Goal: Information Seeking & Learning: Learn about a topic

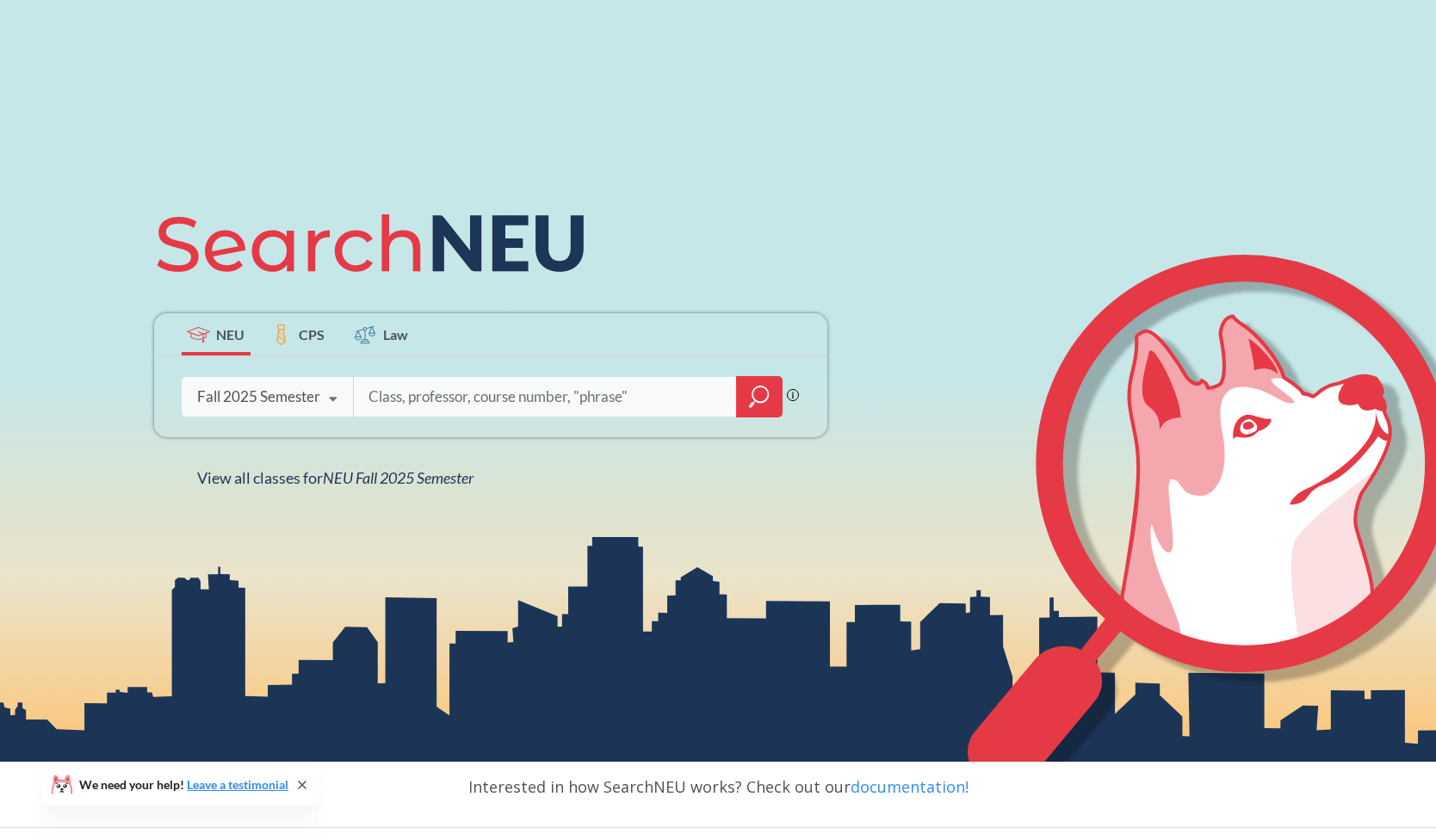
scroll to position [189, 0]
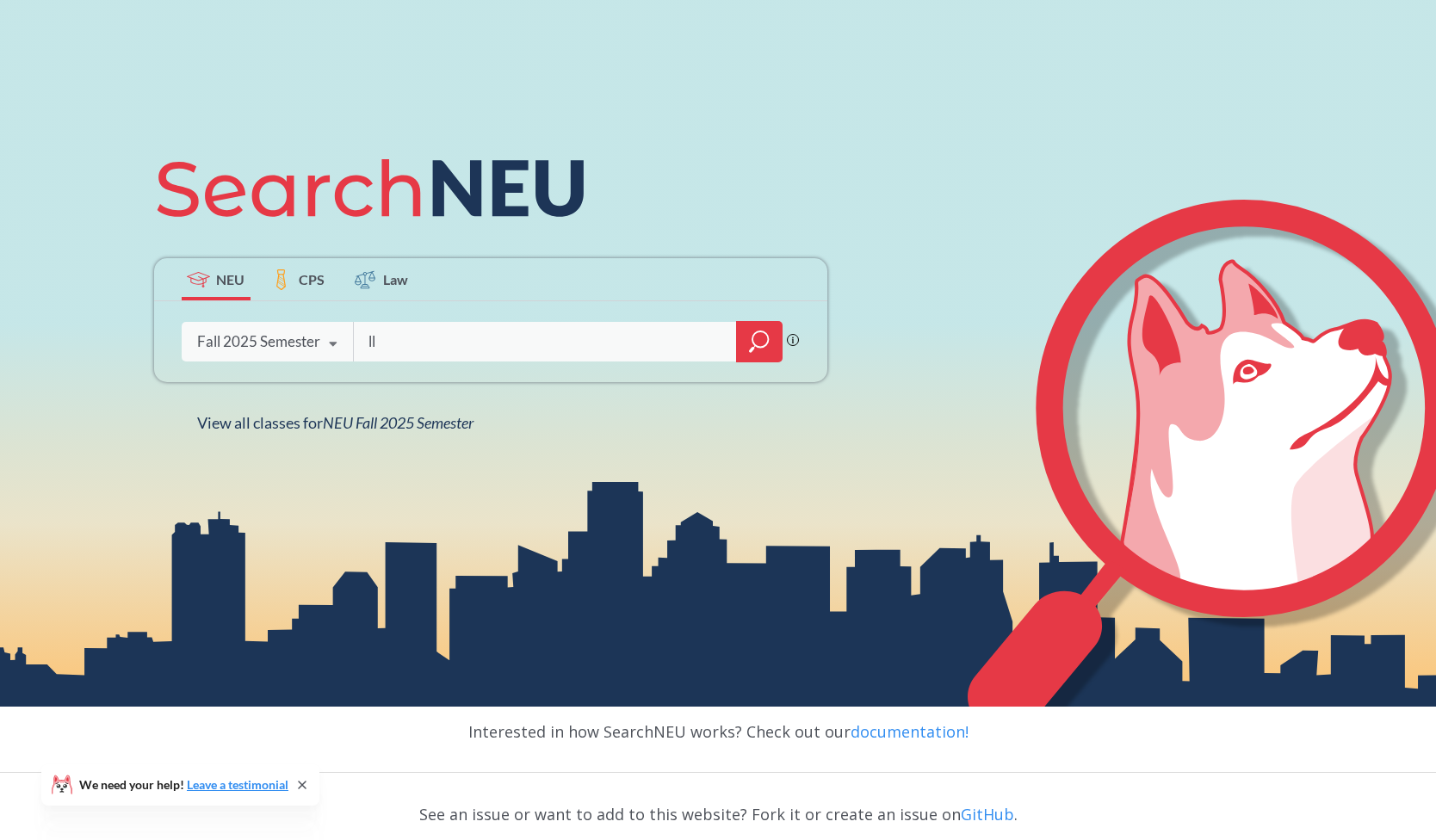
type input "llm"
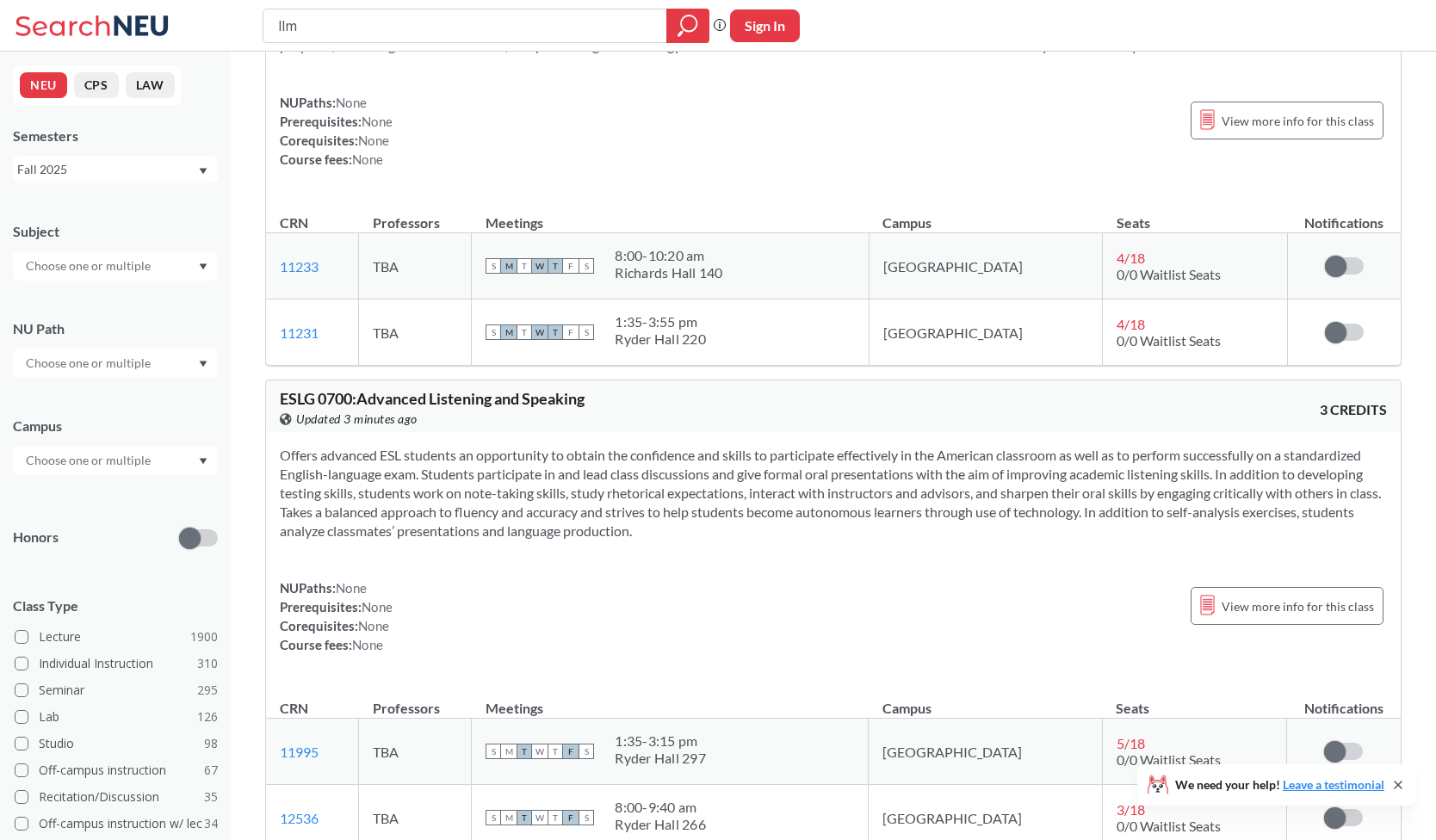
scroll to position [4912, 0]
click at [176, 263] on div at bounding box center [115, 266] width 205 height 29
click at [107, 299] on div "CS ( 115 )" at bounding box center [119, 296] width 195 height 19
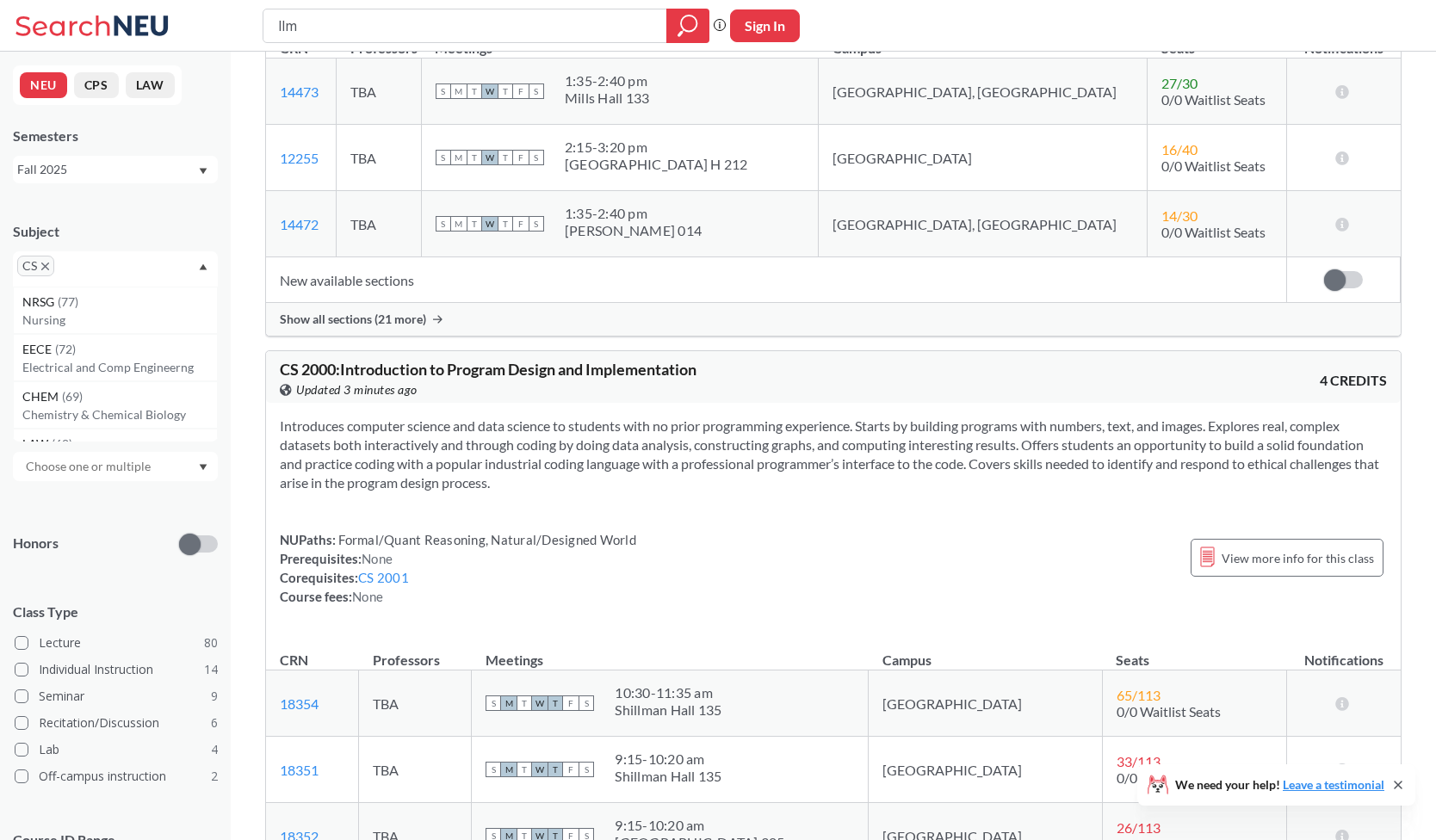
scroll to position [3111, 0]
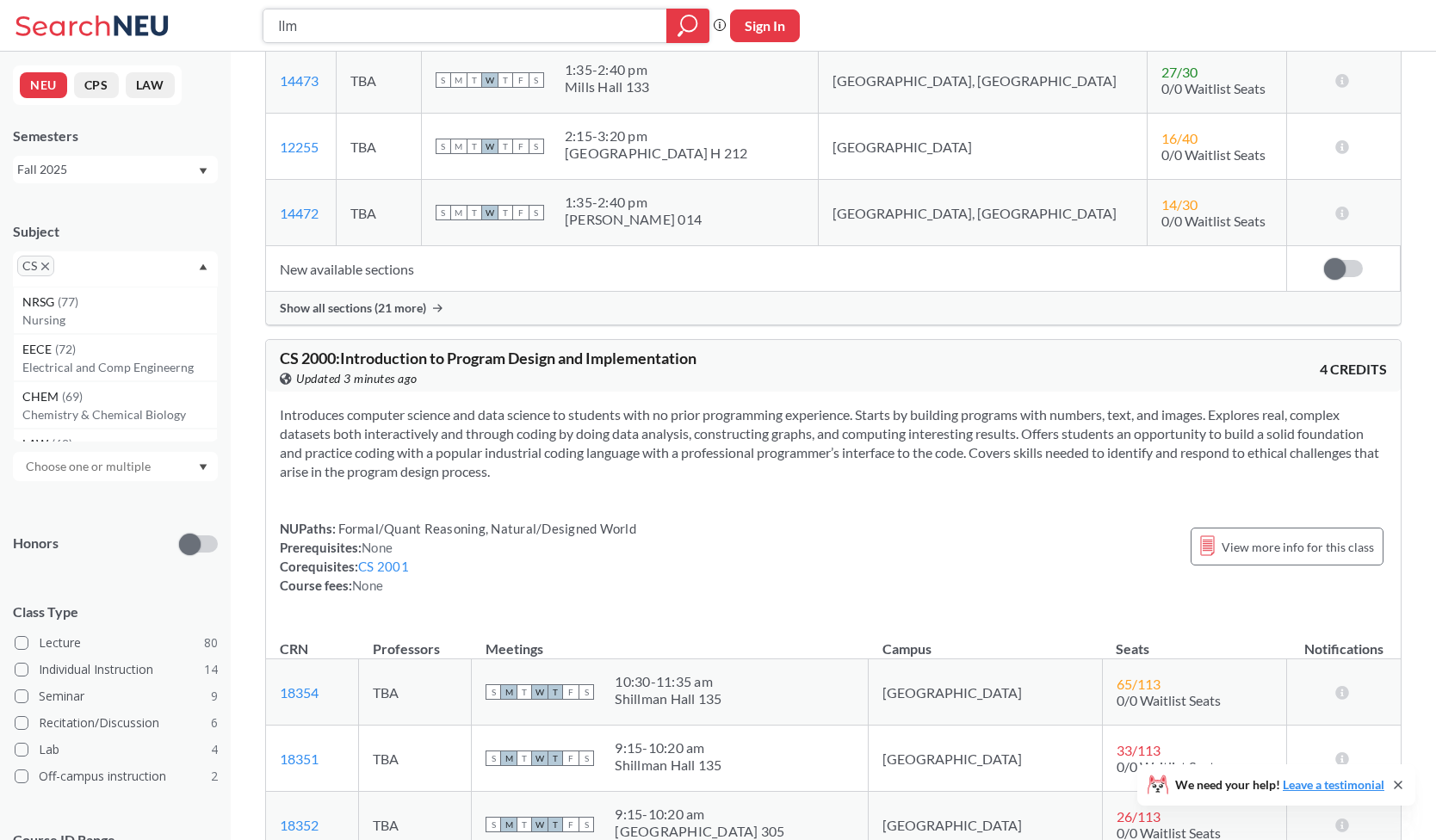
click at [694, 27] on icon "magnifying glass" at bounding box center [688, 26] width 21 height 24
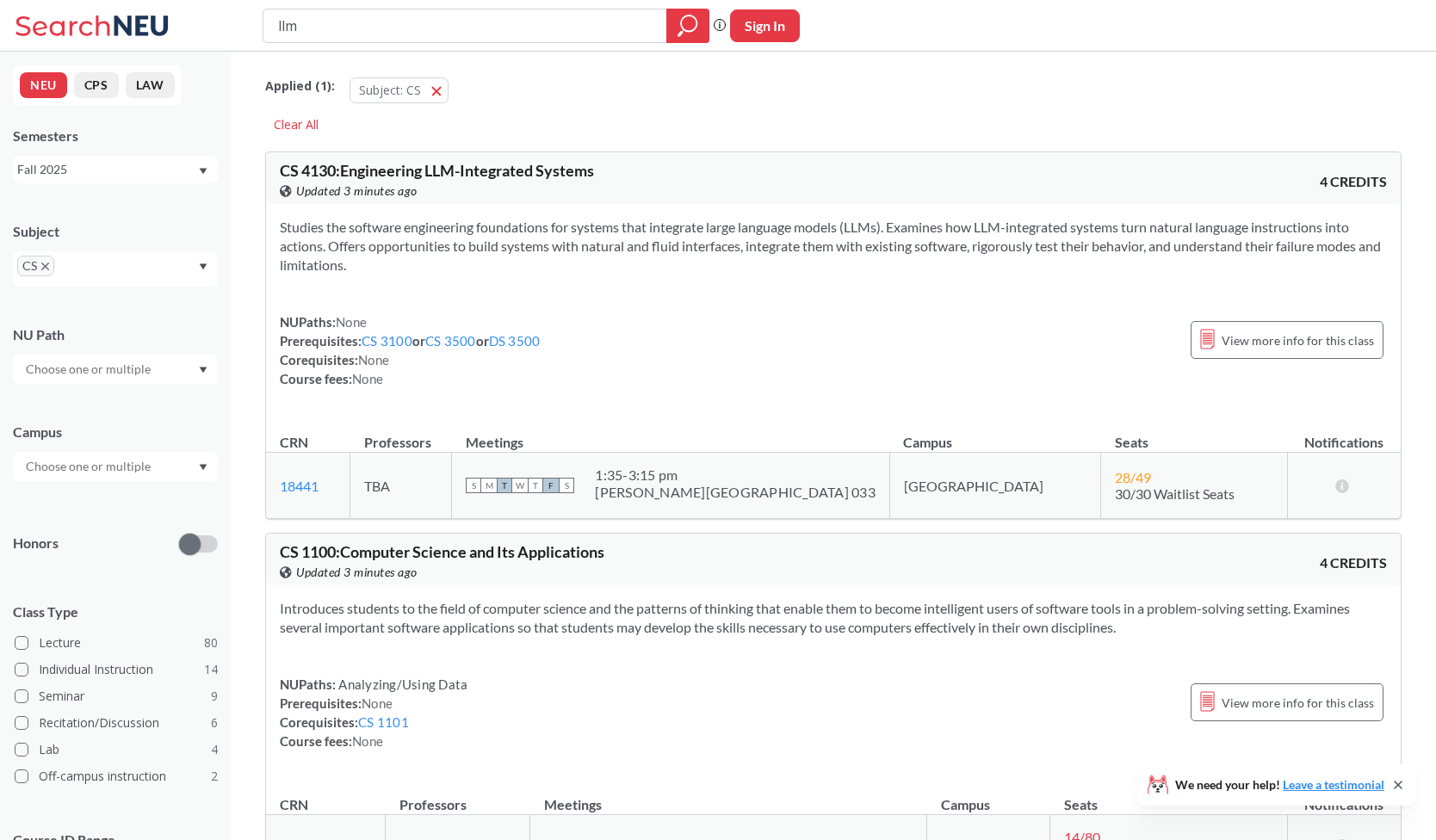
click at [94, 364] on input "text" at bounding box center [89, 369] width 145 height 21
click at [158, 341] on div "NU Path" at bounding box center [115, 335] width 205 height 19
click at [206, 258] on div "CS" at bounding box center [115, 269] width 205 height 35
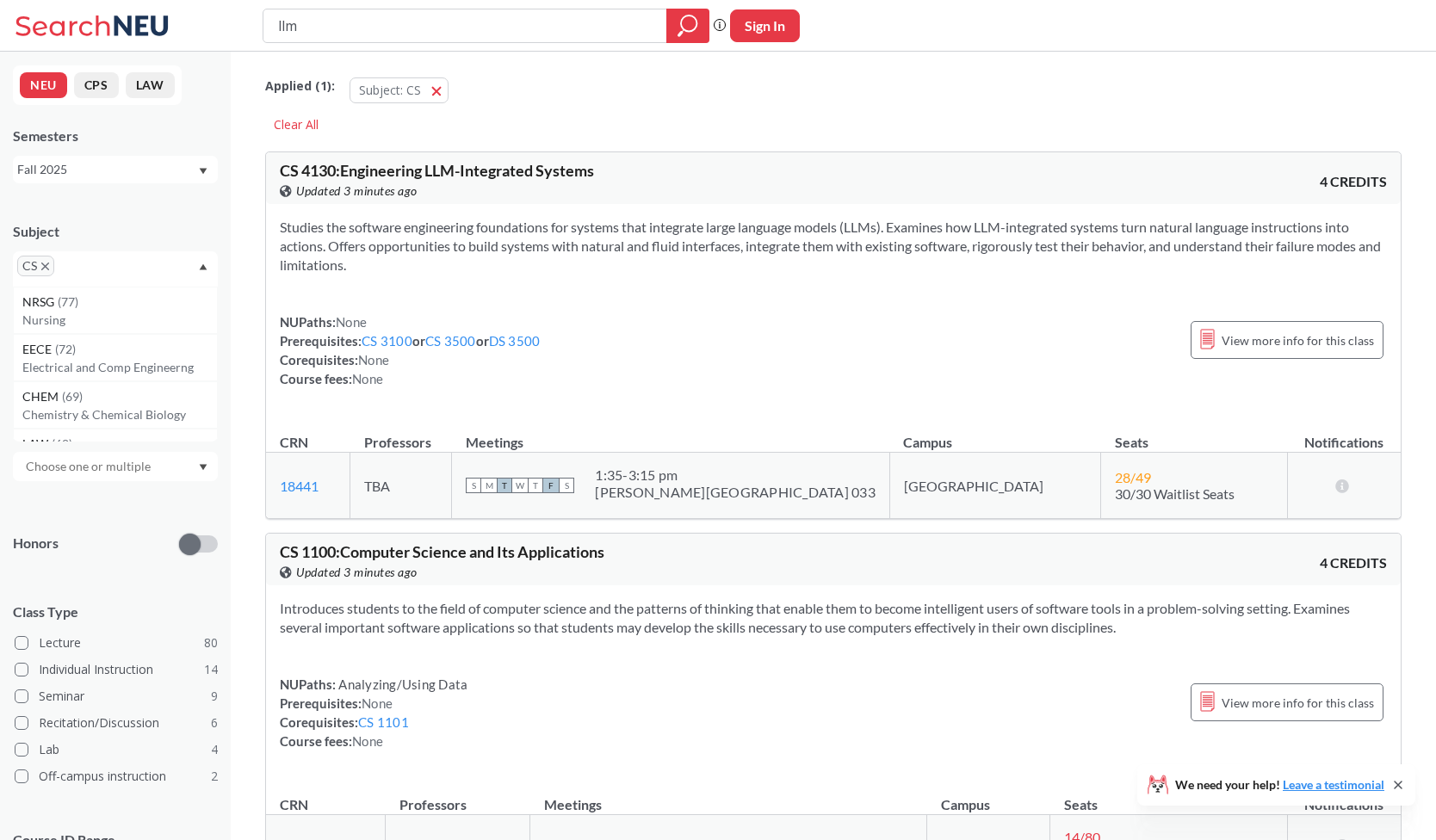
click at [133, 270] on div "CS" at bounding box center [115, 269] width 205 height 35
click at [76, 271] on input "text" at bounding box center [84, 272] width 51 height 21
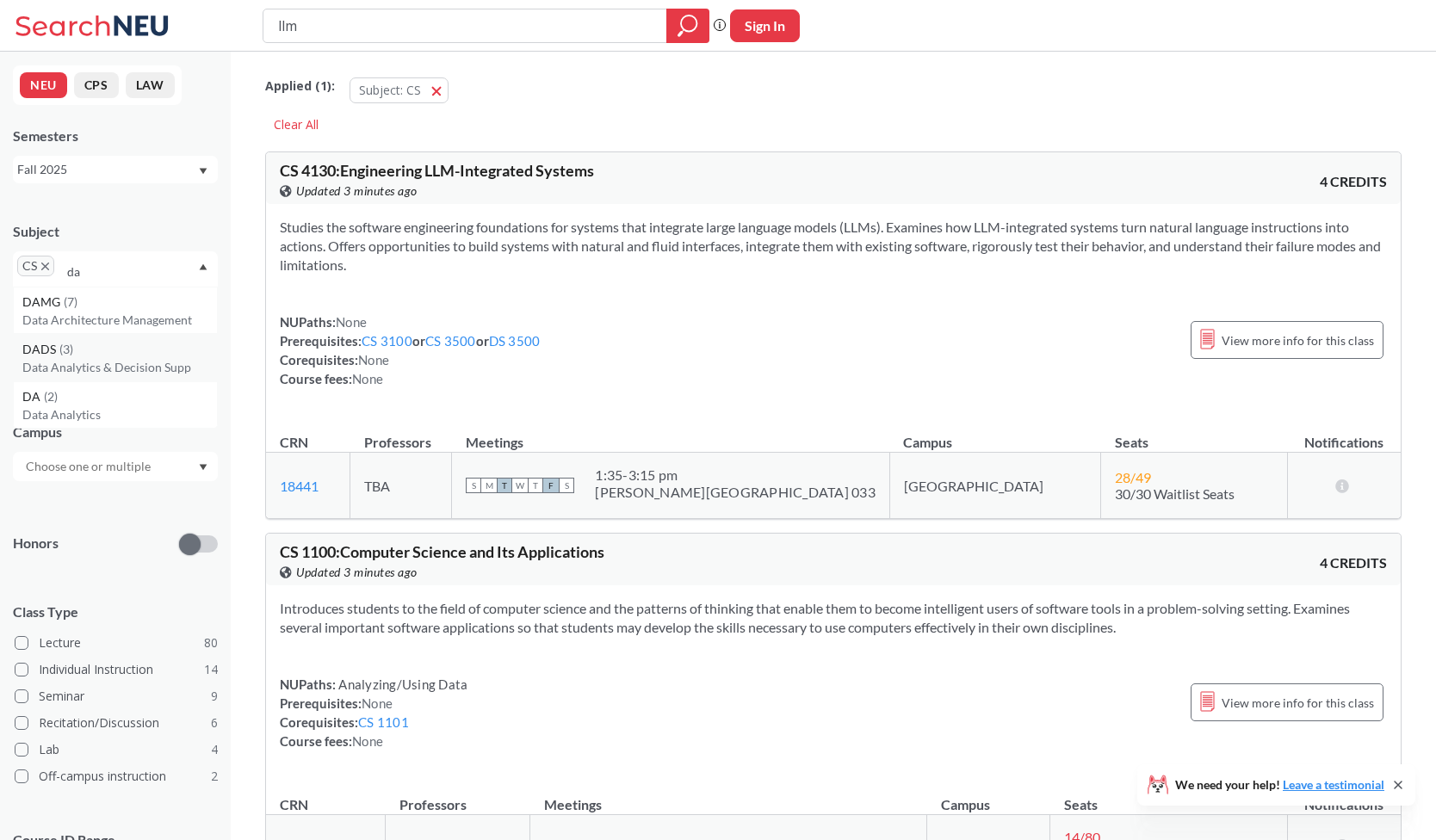
type input "da"
click at [59, 360] on p "Data Analytics & Decision Supp" at bounding box center [119, 367] width 195 height 17
click at [136, 265] on input "text" at bounding box center [144, 272] width 51 height 21
type input "ai"
click at [114, 311] on div "AAI ( 7 )" at bounding box center [119, 302] width 195 height 19
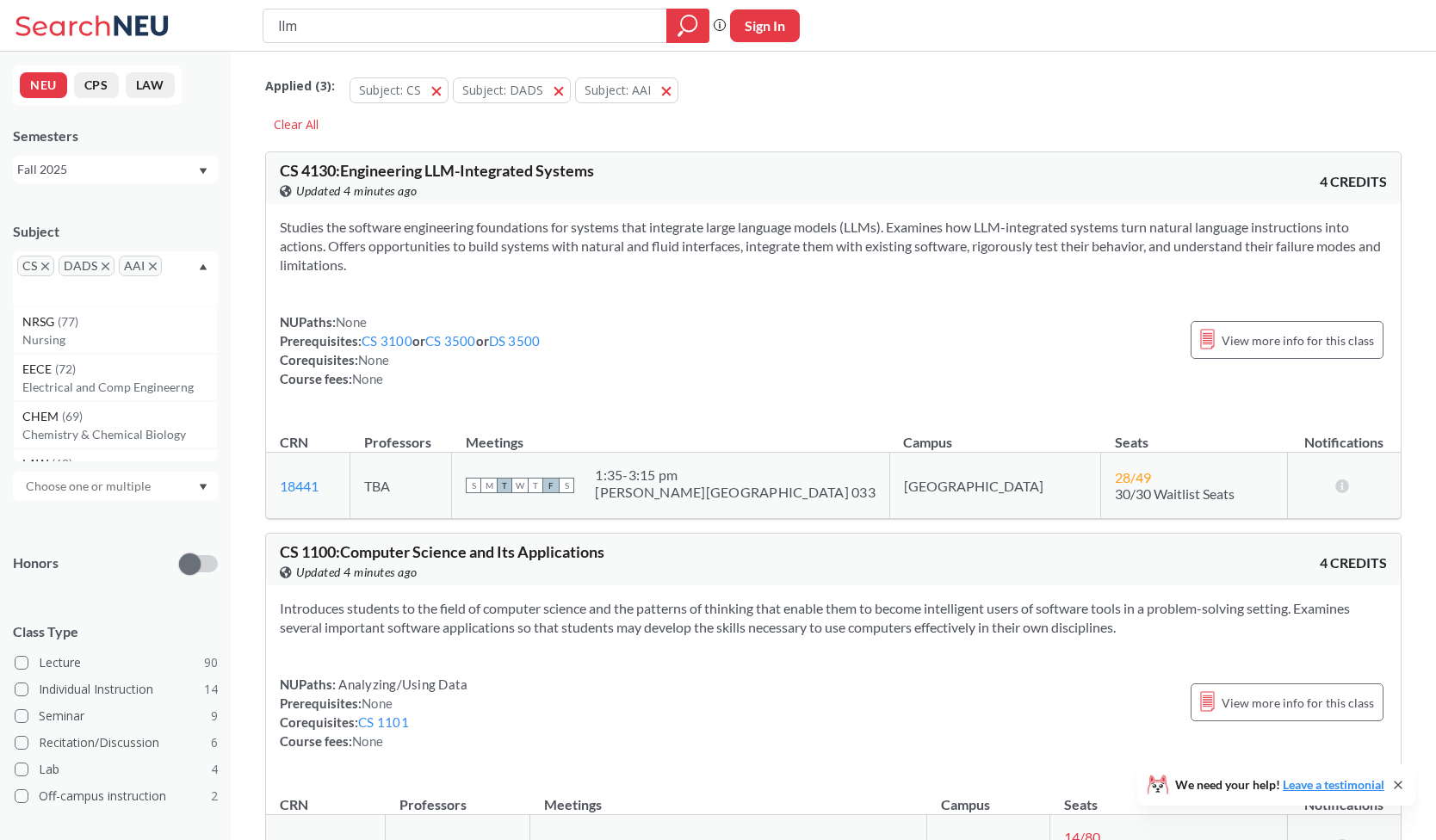
click at [151, 266] on icon "X to remove pill" at bounding box center [153, 267] width 8 height 8
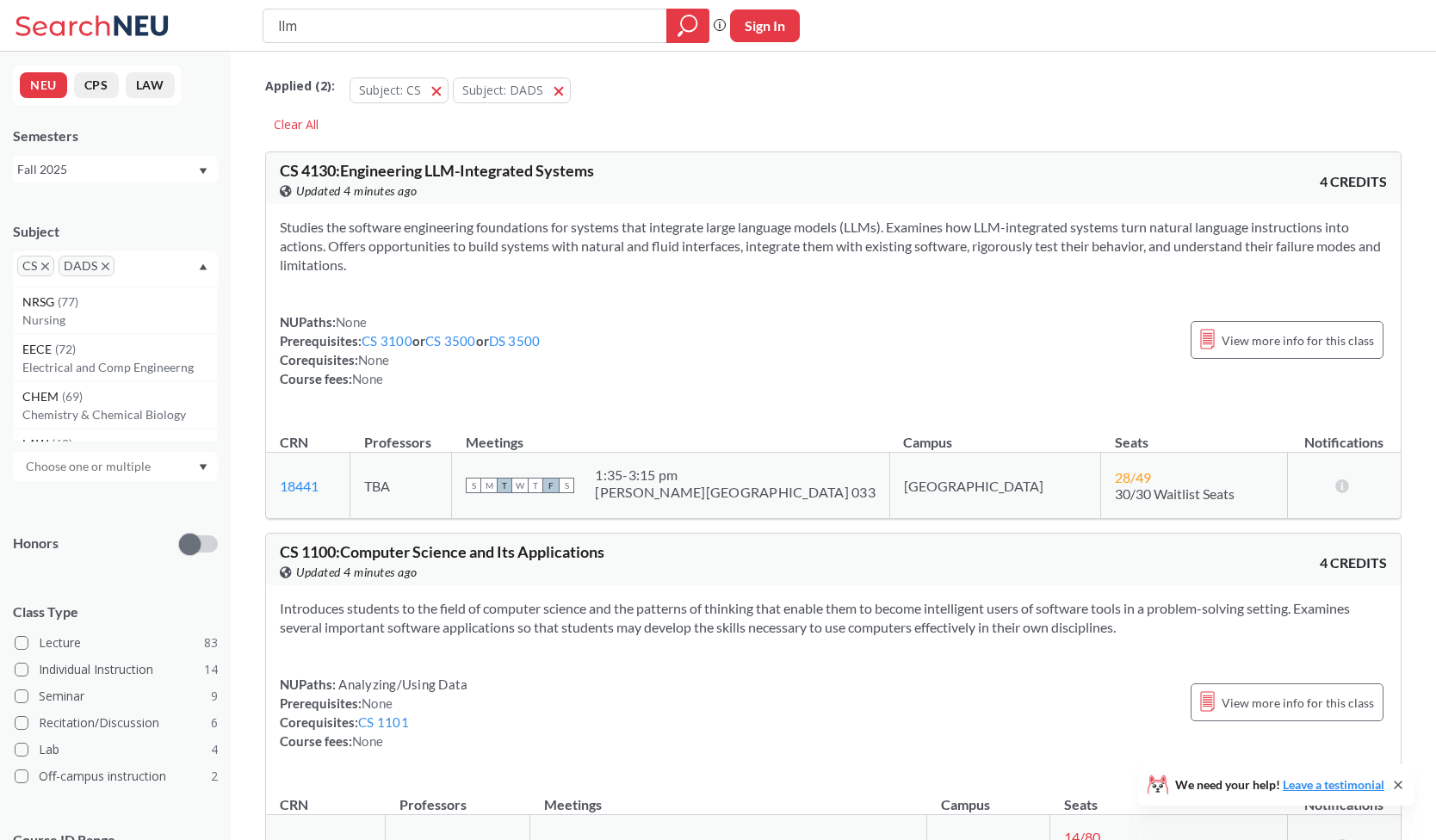
click at [159, 263] on input "text" at bounding box center [144, 272] width 51 height 21
type input "ds"
click at [102, 310] on div "DS ( 16 )" at bounding box center [119, 302] width 195 height 19
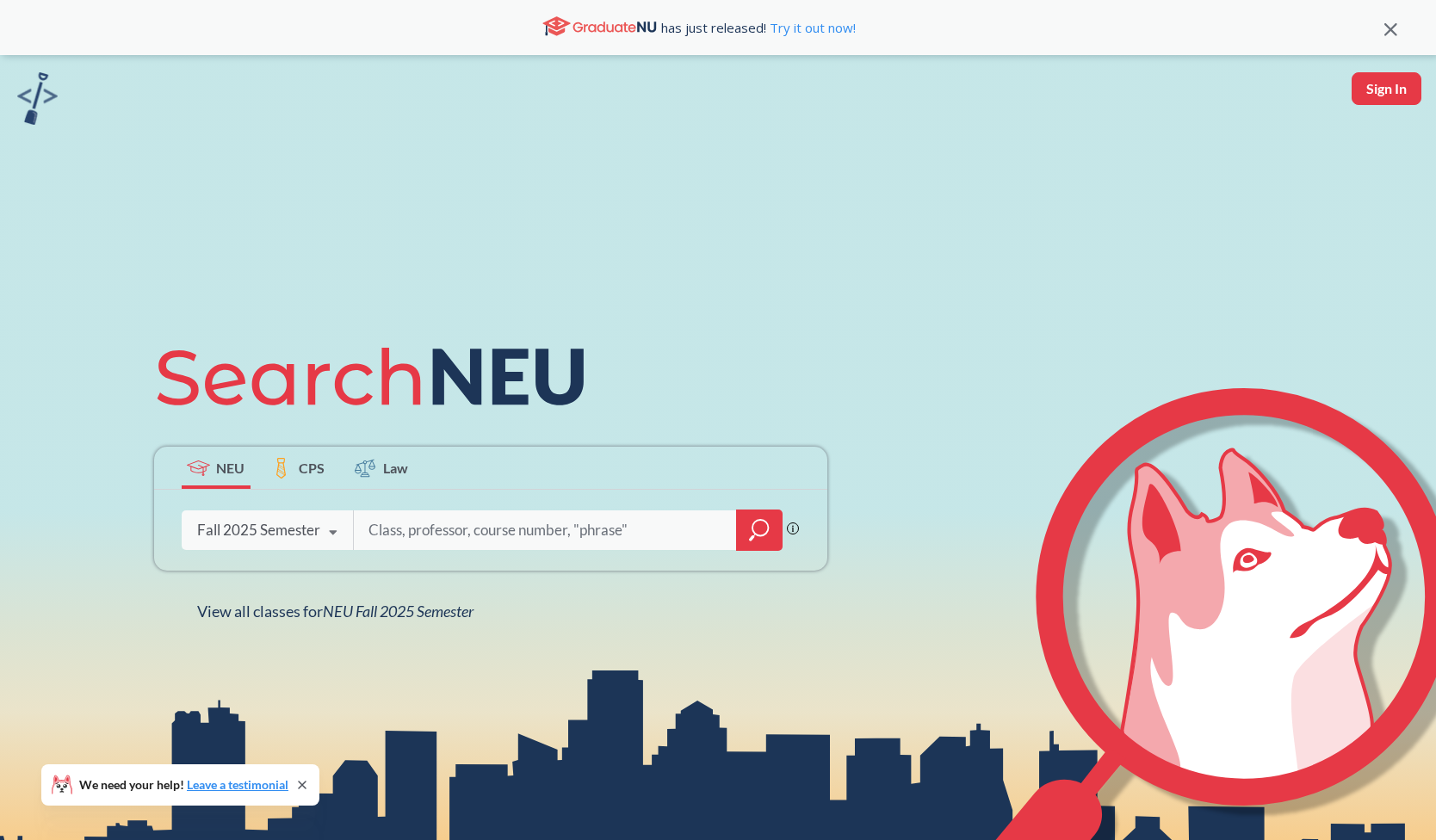
type input "7374"
click at [755, 527] on icon "magnifying glass" at bounding box center [759, 530] width 21 height 24
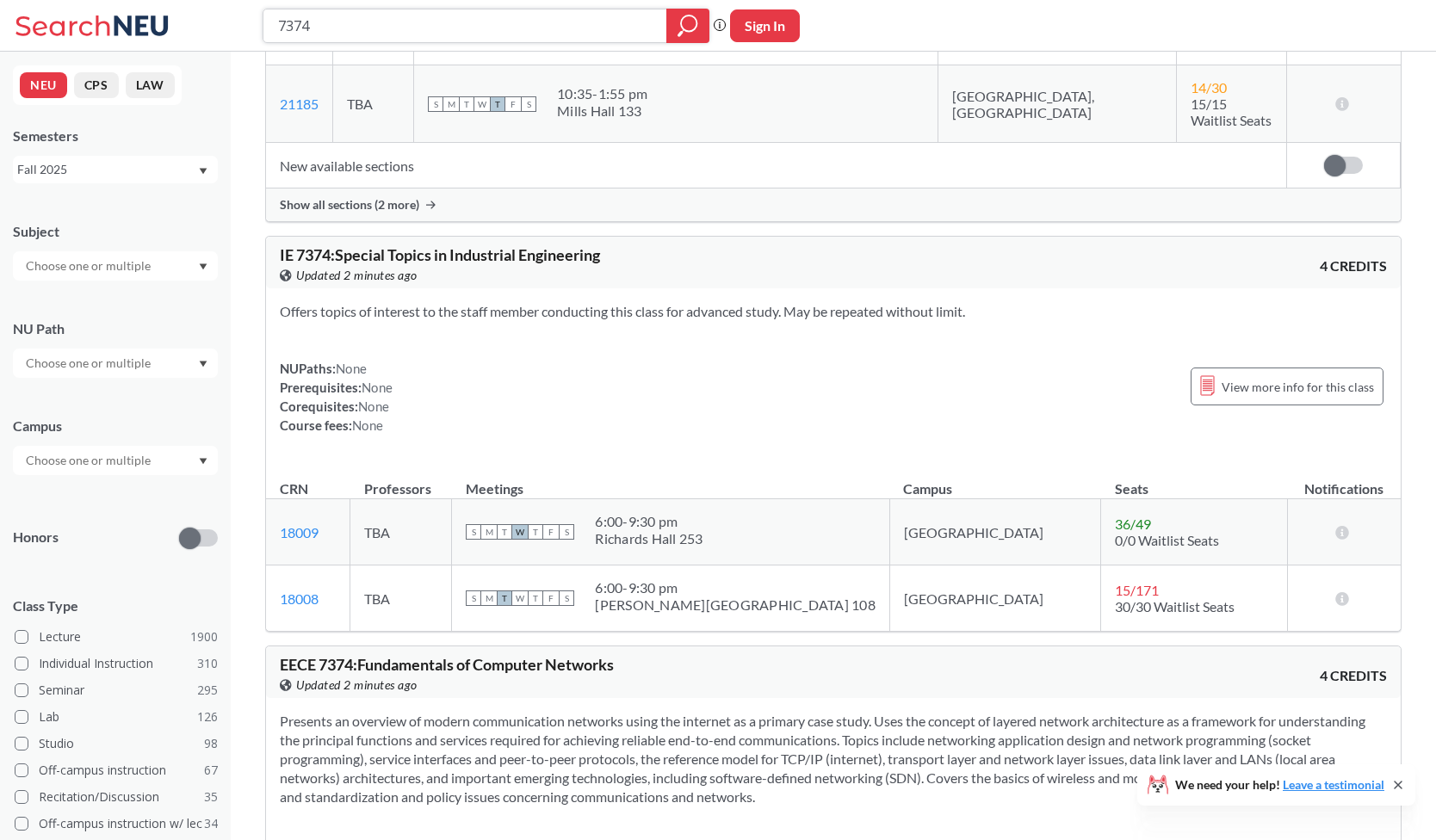
scroll to position [844, 0]
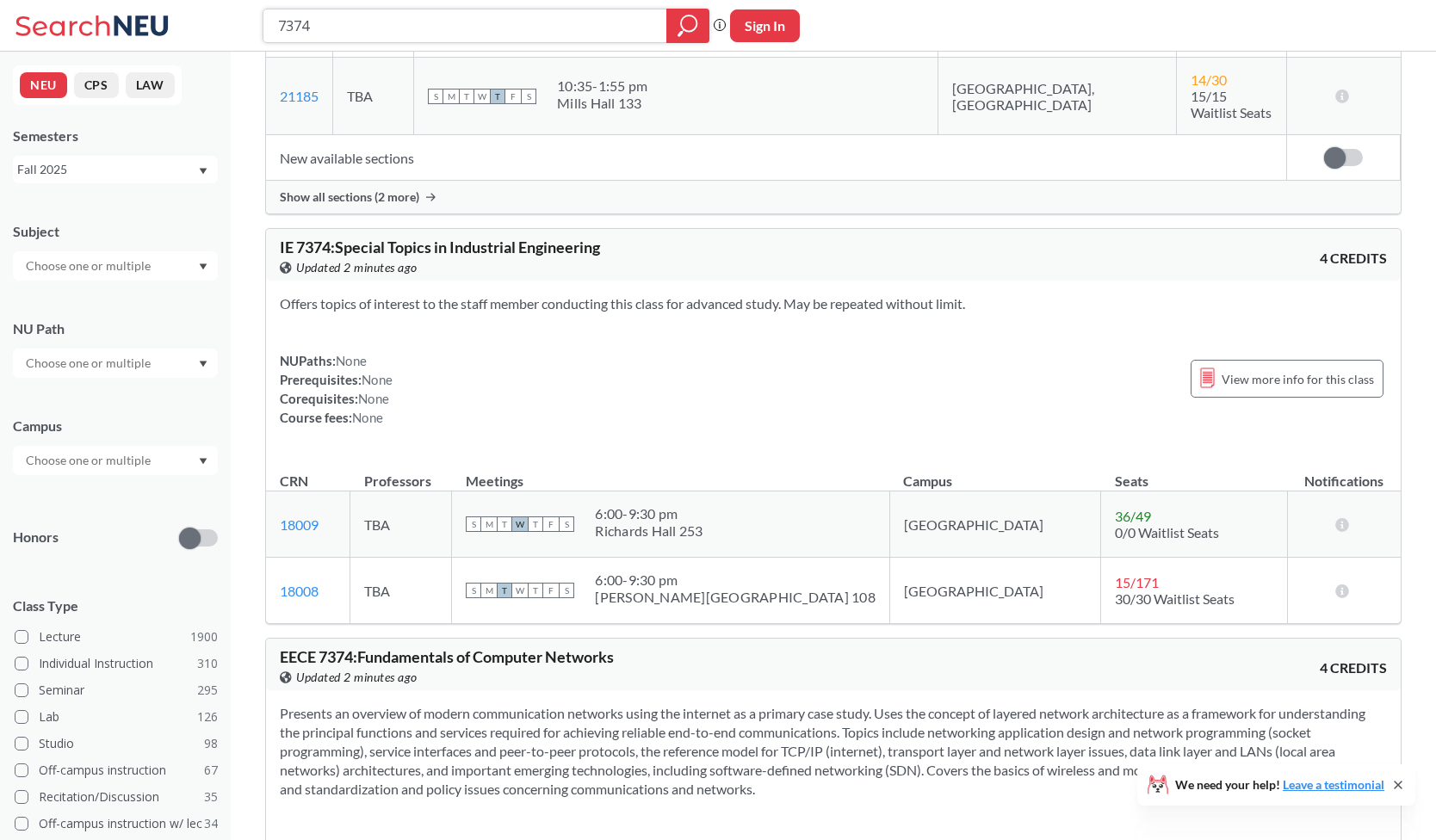
paste input "[PERSON_NAME]"
type input "[PERSON_NAME]"
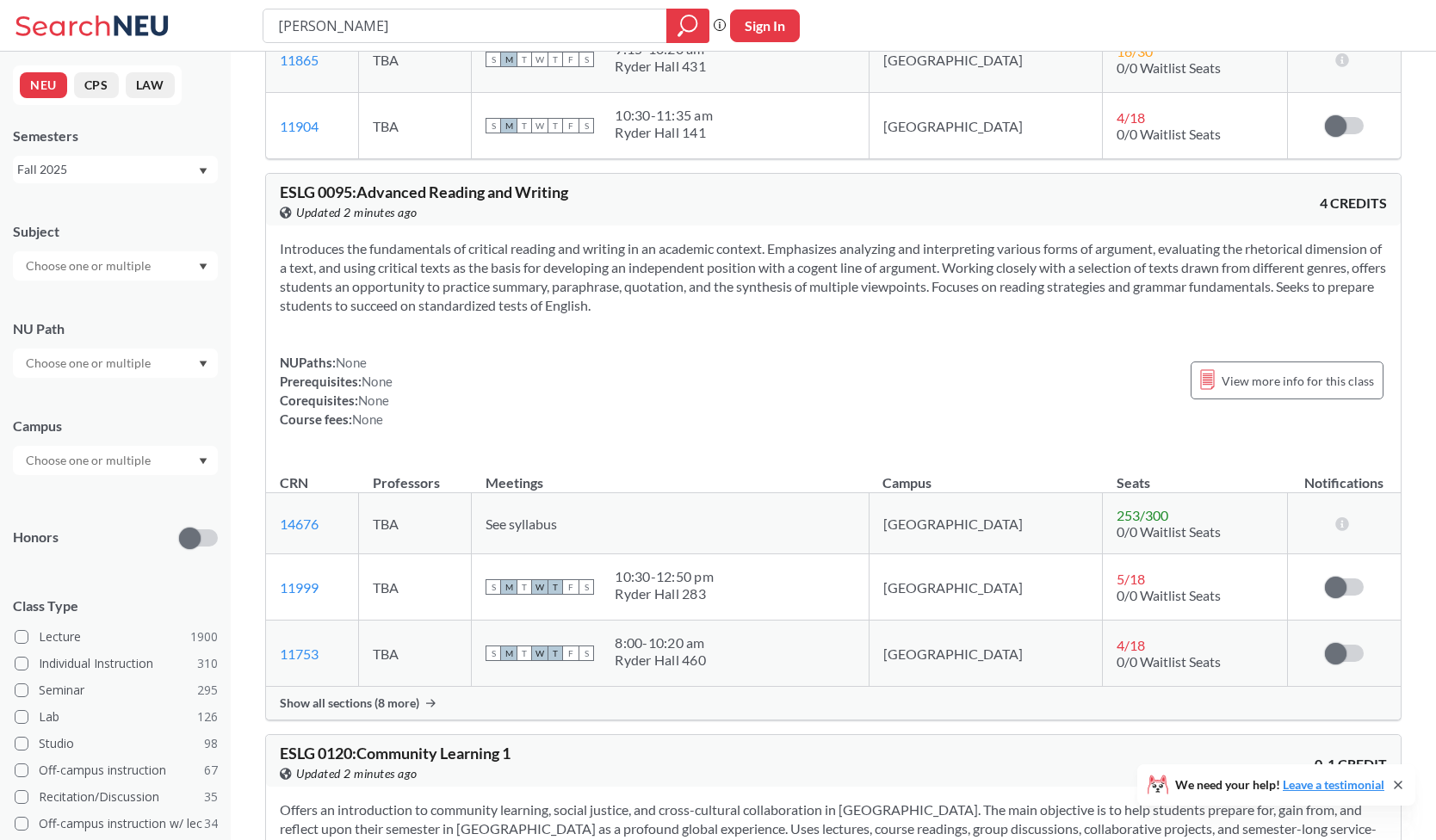
scroll to position [1007, 0]
